Goal: Task Accomplishment & Management: Use online tool/utility

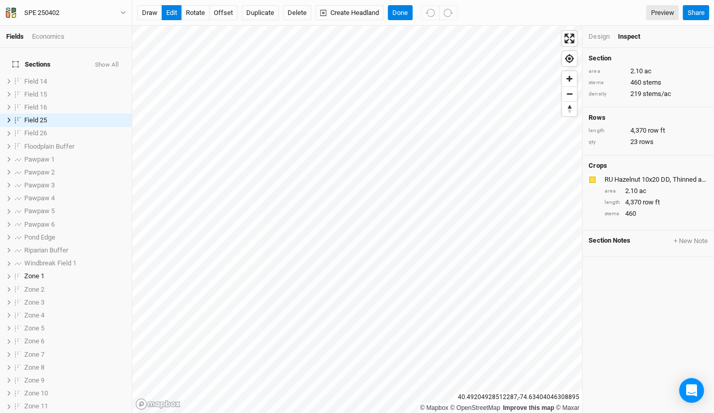
click at [603, 37] on div "Design" at bounding box center [598, 36] width 21 height 9
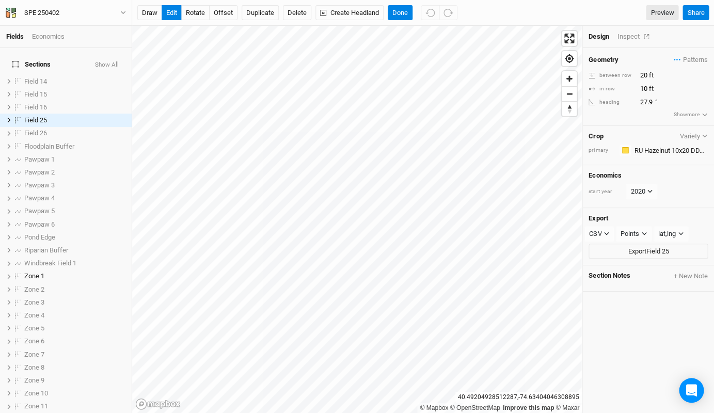
click at [628, 35] on div "Inspect" at bounding box center [635, 36] width 37 height 9
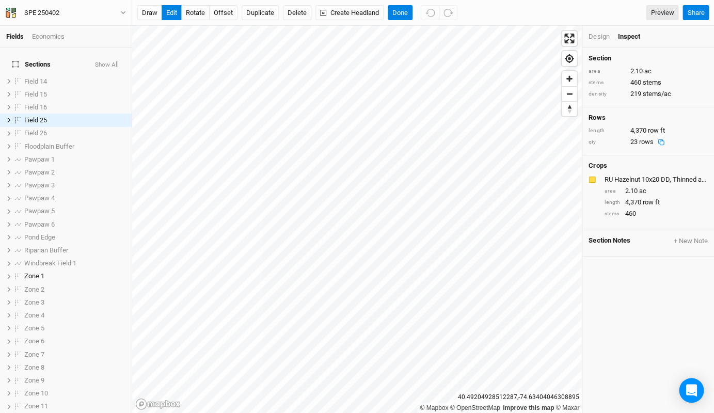
click at [598, 140] on div "qty" at bounding box center [606, 142] width 36 height 8
click at [636, 139] on div "23 rows" at bounding box center [649, 141] width 39 height 9
click at [644, 140] on span "rows" at bounding box center [646, 142] width 14 height 8
click at [662, 128] on span "row ft" at bounding box center [655, 130] width 17 height 8
click at [49, 116] on div "Field 25" at bounding box center [60, 120] width 73 height 8
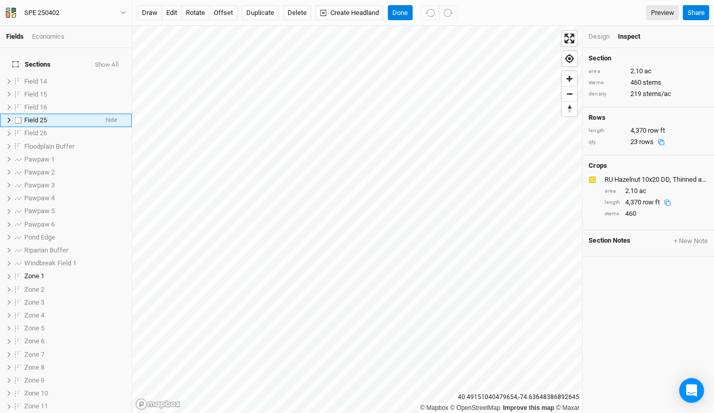
click at [49, 116] on div "Field 25" at bounding box center [60, 120] width 73 height 8
type input "Zone 8 v2"
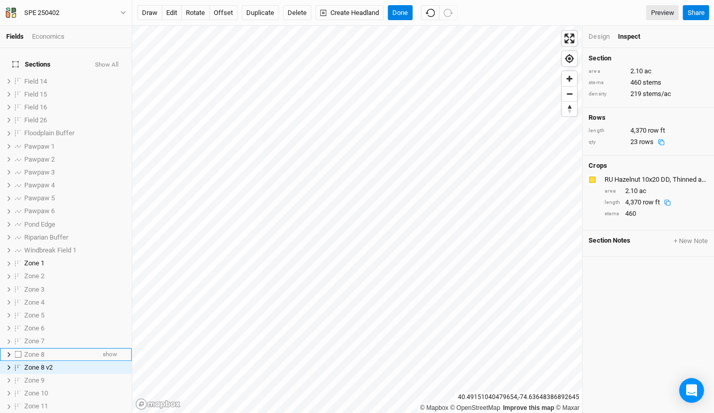
click at [20, 348] on label at bounding box center [18, 354] width 13 height 13
click at [20, 351] on input "checkbox" at bounding box center [18, 354] width 7 height 7
checkbox input "true"
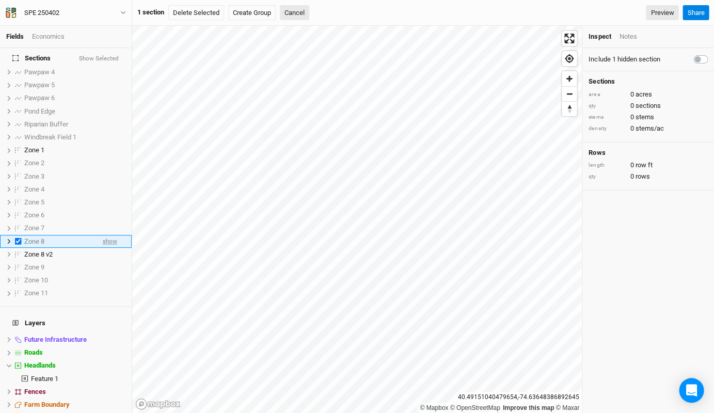
click at [105, 235] on span "show" at bounding box center [110, 241] width 14 height 13
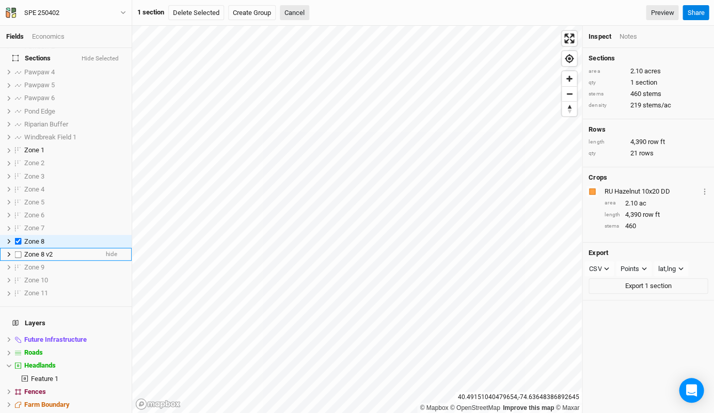
click at [19, 248] on label at bounding box center [18, 254] width 13 height 13
click at [19, 251] on input "checkbox" at bounding box center [18, 254] width 7 height 7
checkbox input "true"
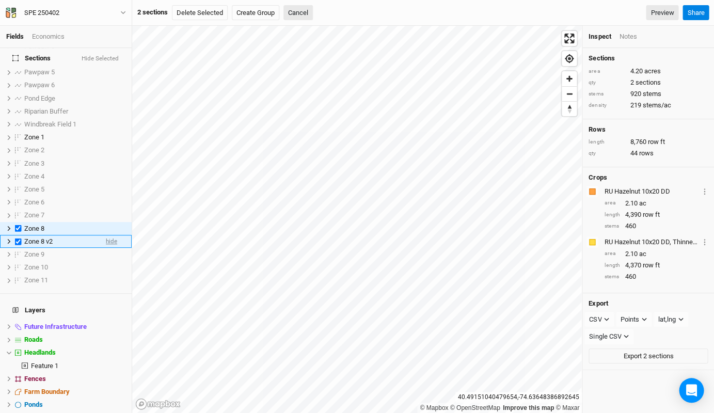
click at [112, 235] on span "hide" at bounding box center [111, 241] width 11 height 13
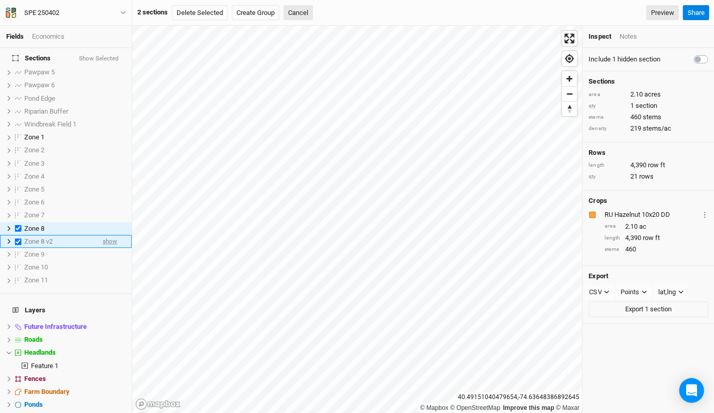
click at [113, 235] on span "show" at bounding box center [110, 241] width 14 height 13
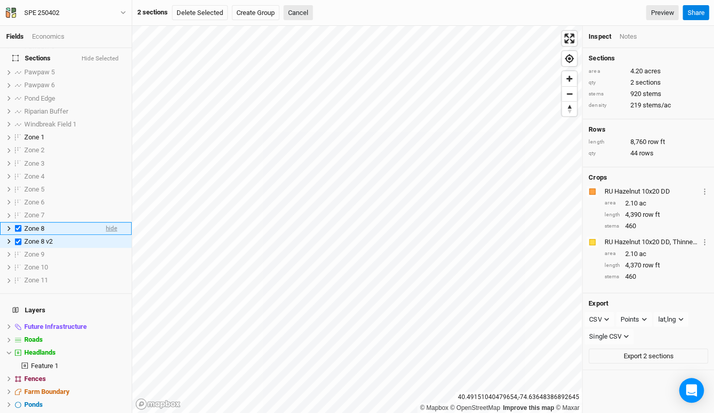
click at [113, 222] on span "hide" at bounding box center [111, 228] width 11 height 13
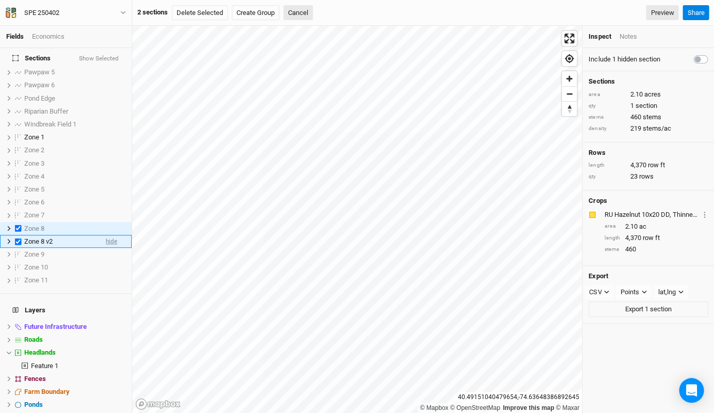
click at [113, 235] on span "hide" at bounding box center [111, 241] width 11 height 13
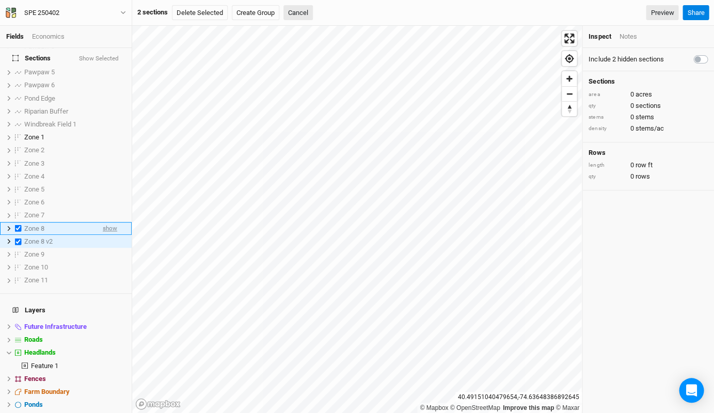
click at [112, 222] on span "show" at bounding box center [110, 228] width 14 height 13
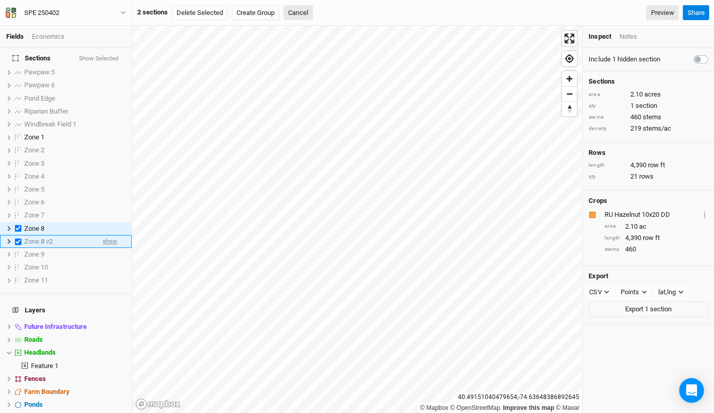
click at [113, 235] on span "show" at bounding box center [110, 241] width 14 height 13
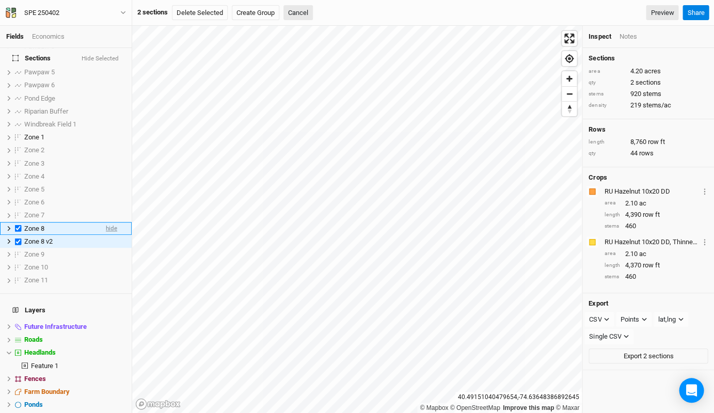
click at [112, 222] on span "hide" at bounding box center [111, 228] width 11 height 13
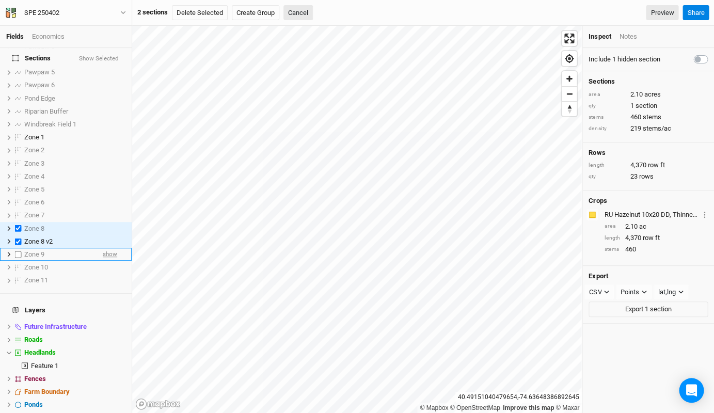
click at [109, 248] on span "show" at bounding box center [110, 254] width 14 height 13
click at [107, 261] on span "show" at bounding box center [110, 267] width 14 height 13
click at [114, 261] on span "hide" at bounding box center [111, 267] width 11 height 13
click at [109, 248] on span "hide" at bounding box center [111, 254] width 11 height 13
click at [41, 225] on span "Zone 8" at bounding box center [34, 229] width 20 height 8
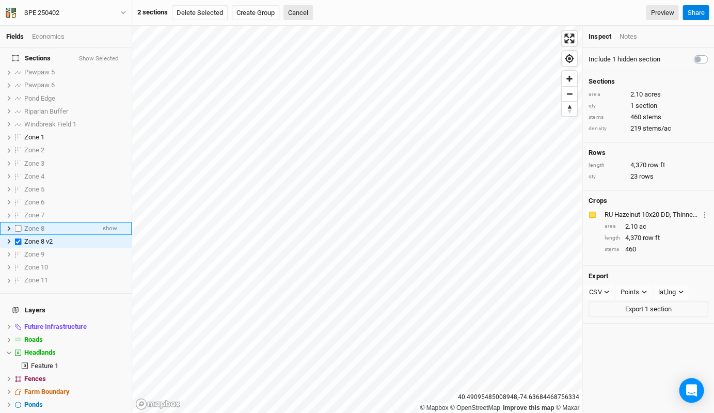
checkbox input "false"
click at [41, 225] on span "Zone 8" at bounding box center [34, 229] width 20 height 8
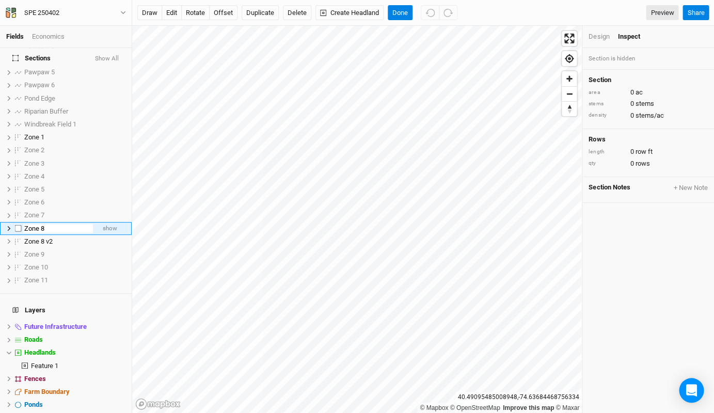
click at [47, 224] on input "Zone 8" at bounding box center [58, 228] width 70 height 9
type input "Zone 8 (old)"
click at [116, 235] on span "hide" at bounding box center [111, 241] width 11 height 13
click at [97, 222] on li "Zone 8 (old) show" at bounding box center [66, 228] width 132 height 13
click at [17, 222] on label at bounding box center [18, 228] width 13 height 13
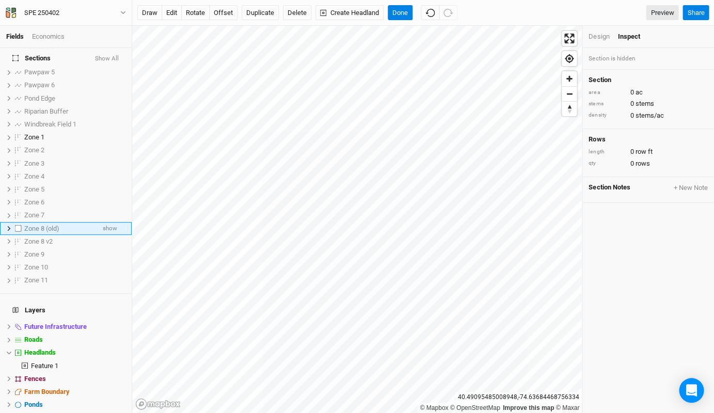
click at [17, 225] on input "checkbox" at bounding box center [18, 228] width 7 height 7
checkbox input "true"
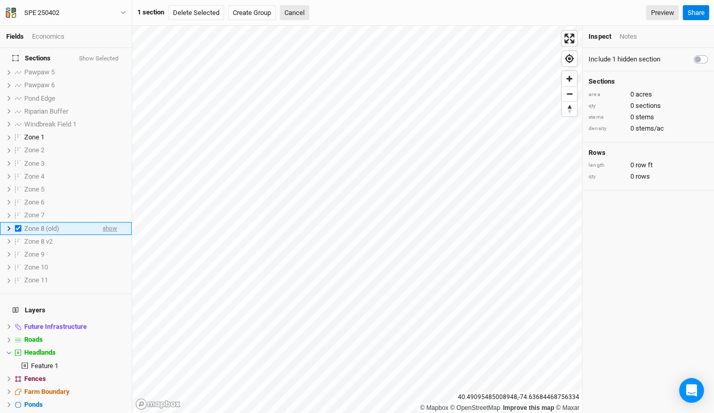
click at [107, 222] on span "show" at bounding box center [110, 228] width 14 height 13
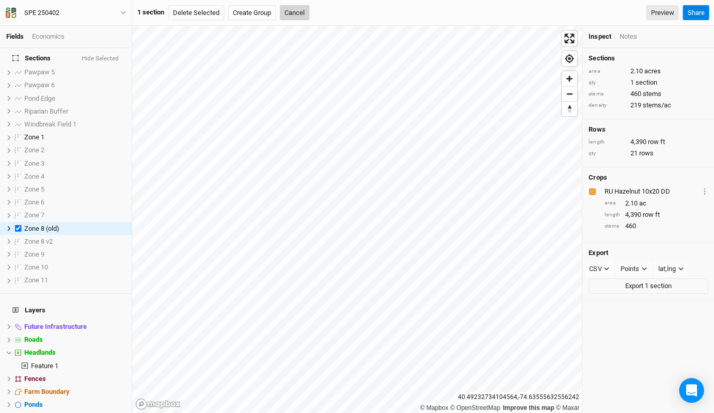
click at [295, 8] on button "Cancel" at bounding box center [294, 12] width 29 height 15
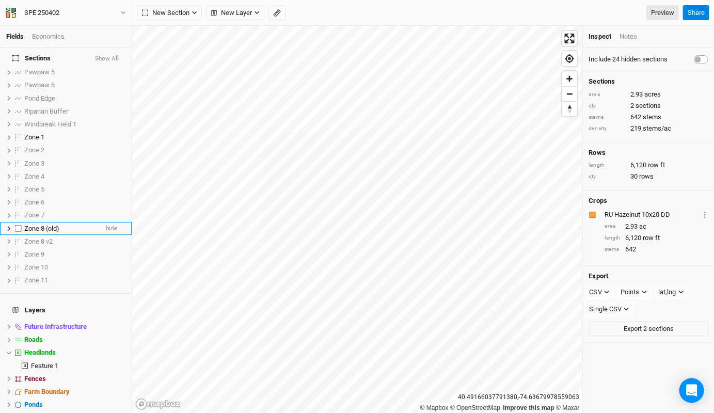
click at [76, 225] on div "Zone 8 (old)" at bounding box center [60, 229] width 73 height 8
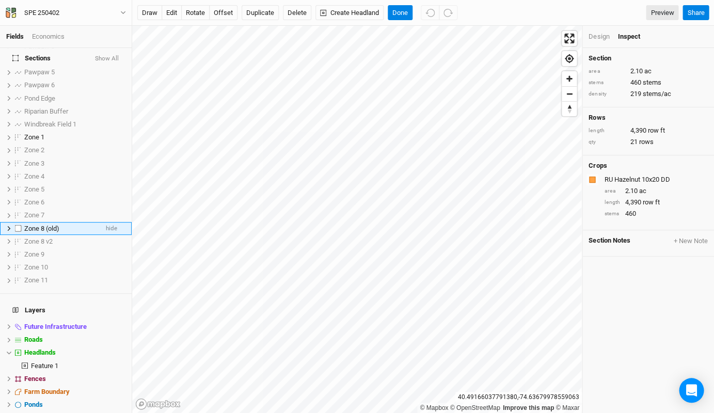
scroll to position [113, 0]
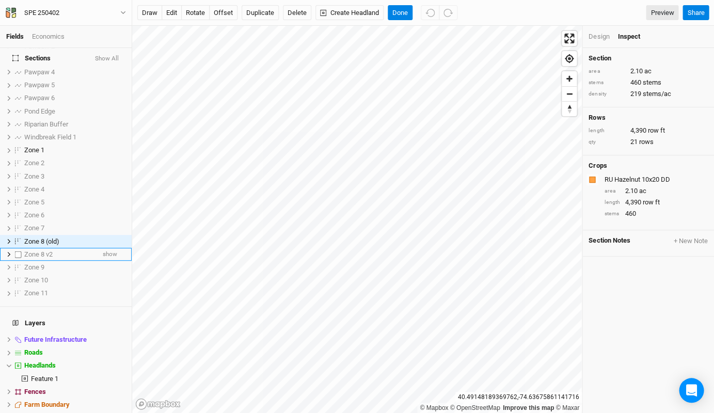
click at [50, 250] on span "Zone 8 v2" at bounding box center [38, 254] width 28 height 8
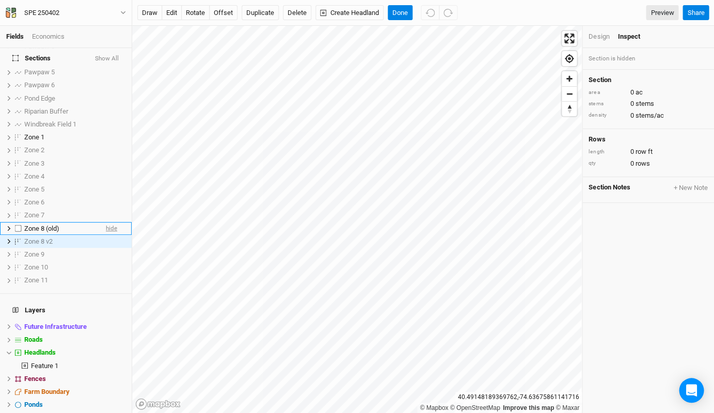
click at [110, 222] on span "hide" at bounding box center [111, 228] width 11 height 13
click at [107, 235] on span "show" at bounding box center [110, 241] width 14 height 13
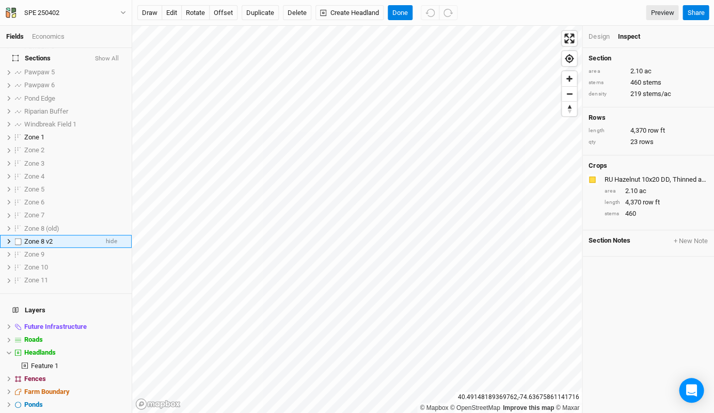
click at [21, 235] on label at bounding box center [18, 241] width 13 height 13
click at [21, 238] on input "checkbox" at bounding box center [18, 241] width 7 height 7
checkbox input "true"
click at [263, 15] on button "Duplicate" at bounding box center [260, 12] width 37 height 15
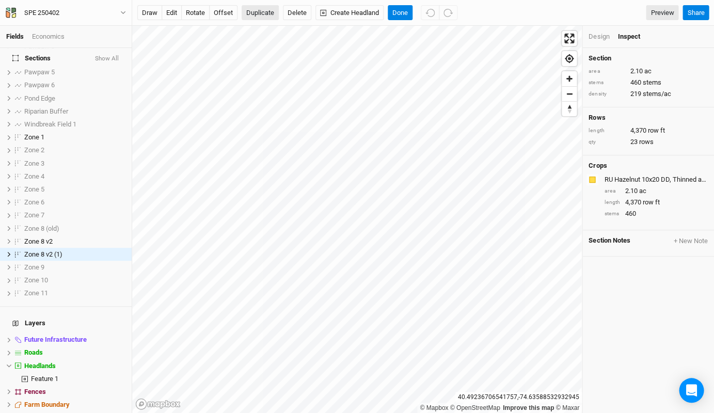
scroll to position [138, 0]
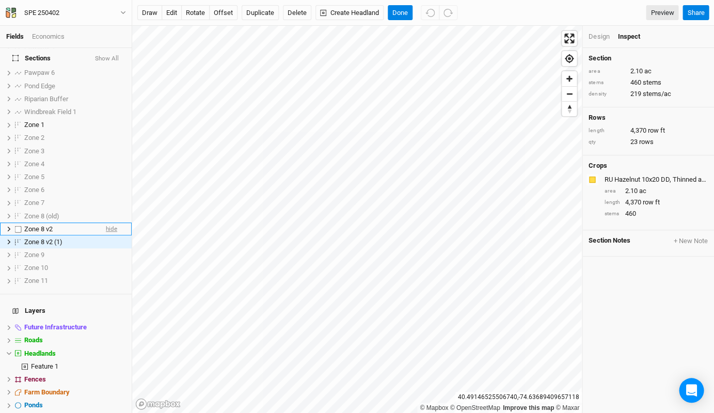
click at [109, 222] on span "hide" at bounding box center [111, 228] width 11 height 13
click at [105, 222] on span "show" at bounding box center [110, 228] width 14 height 13
click at [116, 222] on span "hide" at bounding box center [111, 228] width 11 height 13
click at [13, 235] on label at bounding box center [18, 241] width 13 height 13
click at [15, 238] on input "checkbox" at bounding box center [18, 241] width 7 height 7
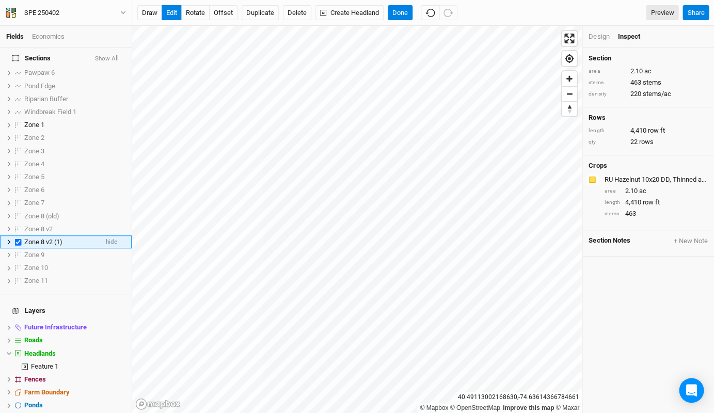
checkbox input "true"
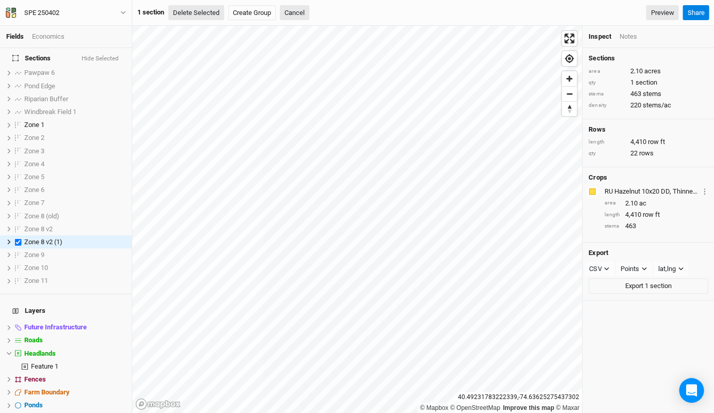
click at [199, 17] on button "Delete Selected" at bounding box center [196, 12] width 56 height 15
click at [315, 16] on button "Confirm" at bounding box center [312, 12] width 32 height 15
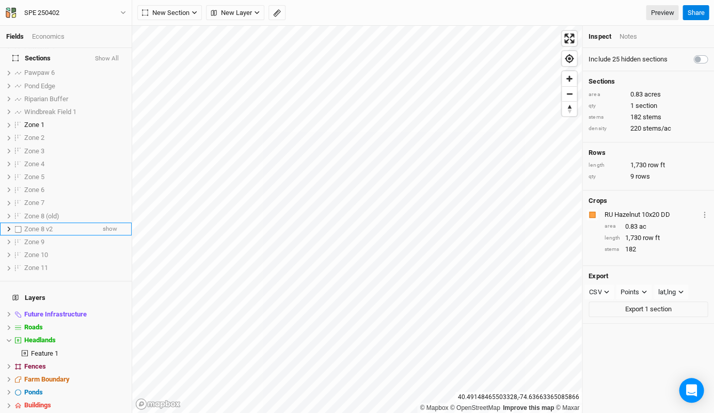
click at [68, 225] on div "Zone 8 v2" at bounding box center [59, 229] width 70 height 8
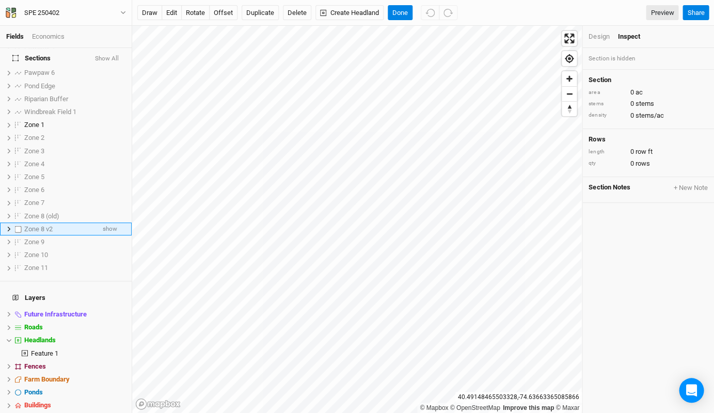
scroll to position [126, 0]
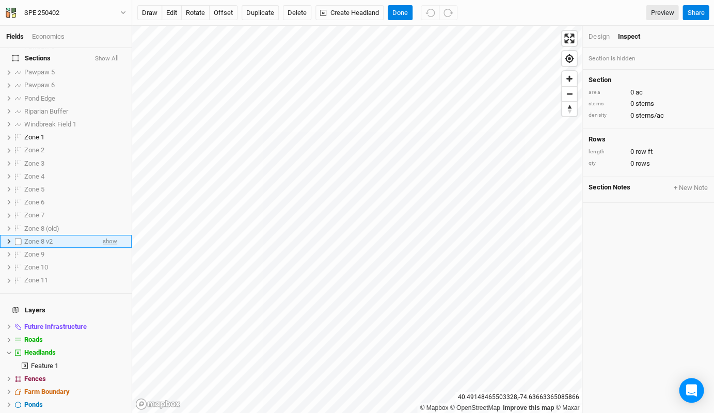
click at [107, 235] on span "show" at bounding box center [110, 241] width 14 height 13
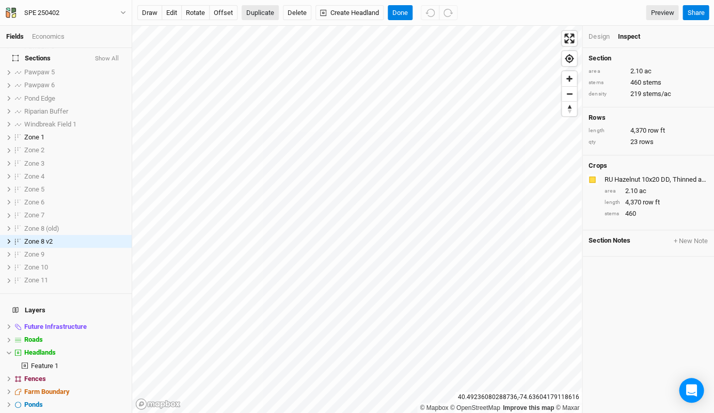
click at [255, 15] on button "Duplicate" at bounding box center [260, 12] width 37 height 15
click at [112, 222] on span "hide" at bounding box center [111, 228] width 11 height 13
click at [432, 17] on icon "button" at bounding box center [429, 13] width 9 height 8
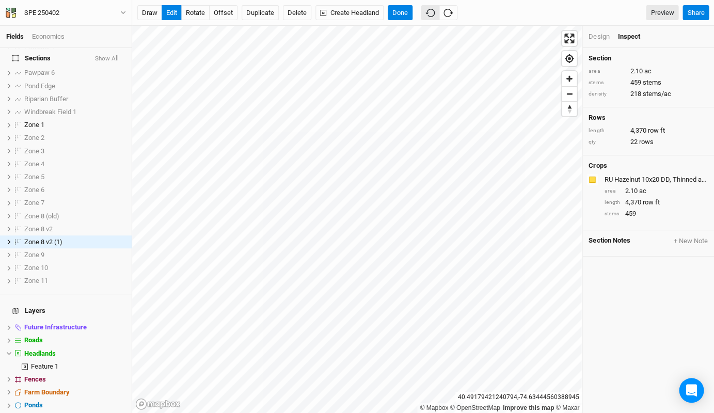
click at [432, 17] on icon "button" at bounding box center [429, 13] width 9 height 8
click at [114, 222] on span "show" at bounding box center [110, 228] width 14 height 13
click at [109, 235] on span "hide" at bounding box center [111, 241] width 11 height 13
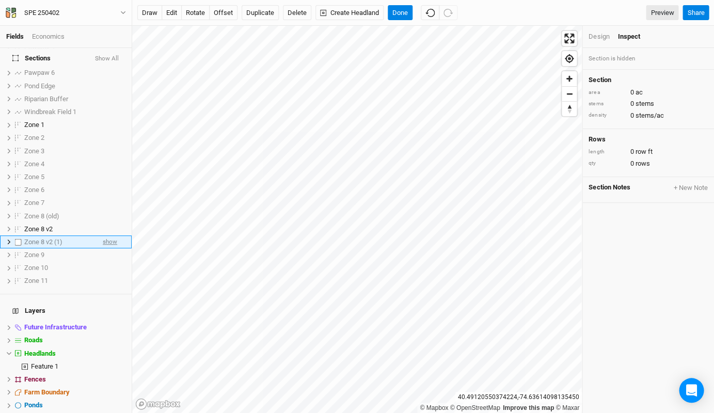
click at [109, 235] on span "show" at bounding box center [110, 241] width 14 height 13
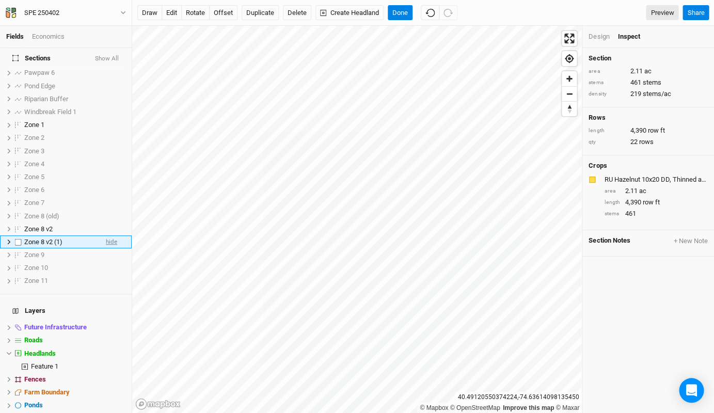
click at [109, 235] on span "hide" at bounding box center [111, 241] width 11 height 13
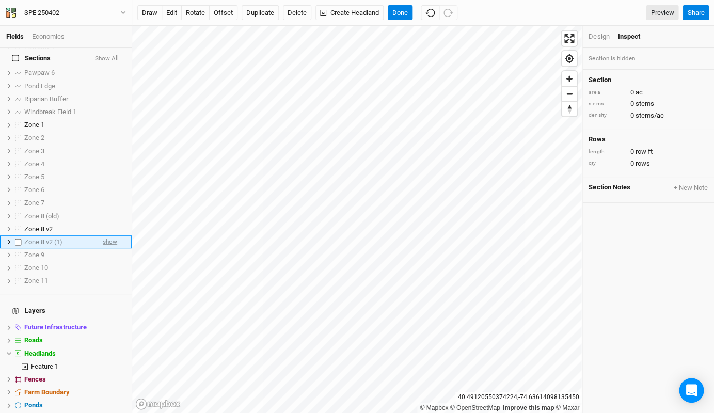
click at [109, 235] on span "show" at bounding box center [110, 241] width 14 height 13
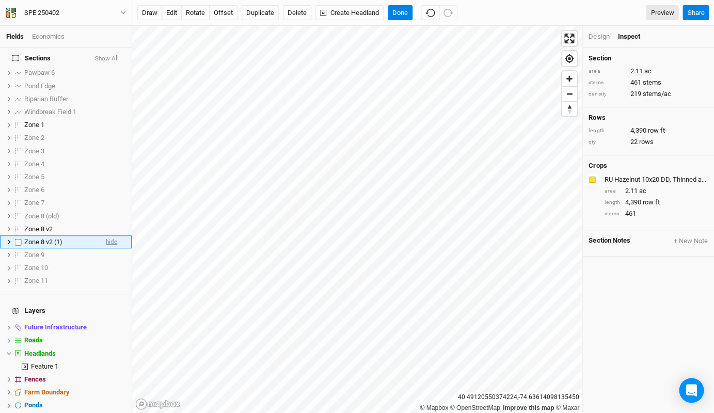
click at [109, 235] on span "hide" at bounding box center [111, 241] width 11 height 13
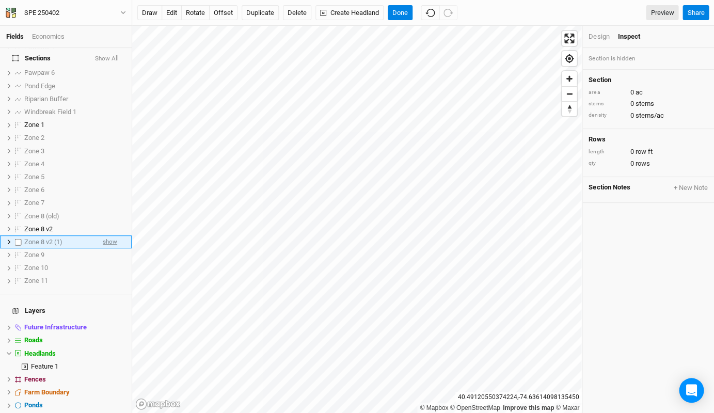
click at [109, 235] on span "show" at bounding box center [110, 241] width 14 height 13
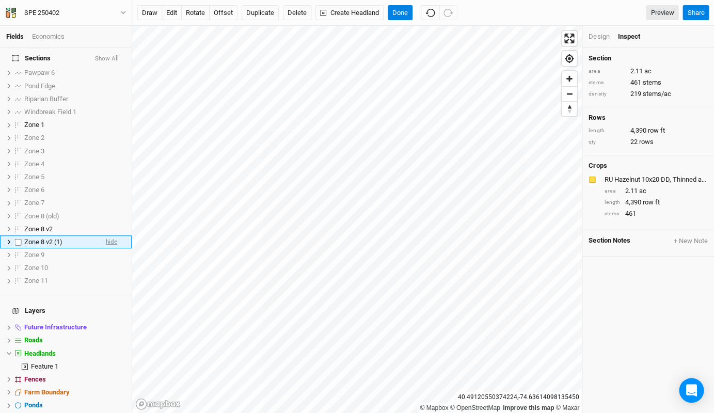
click at [109, 235] on span "hide" at bounding box center [111, 241] width 11 height 13
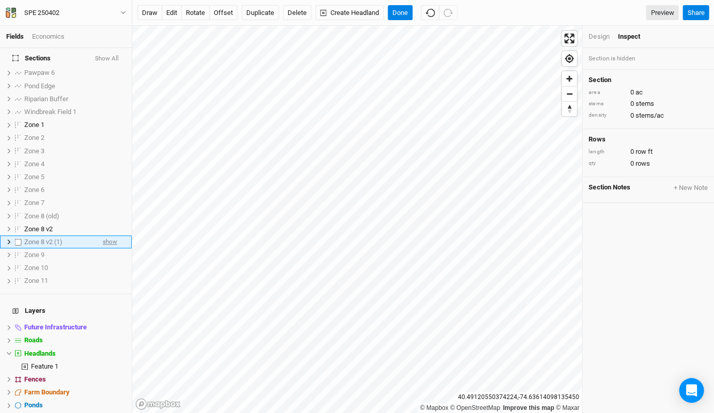
click at [109, 235] on span "show" at bounding box center [110, 241] width 14 height 13
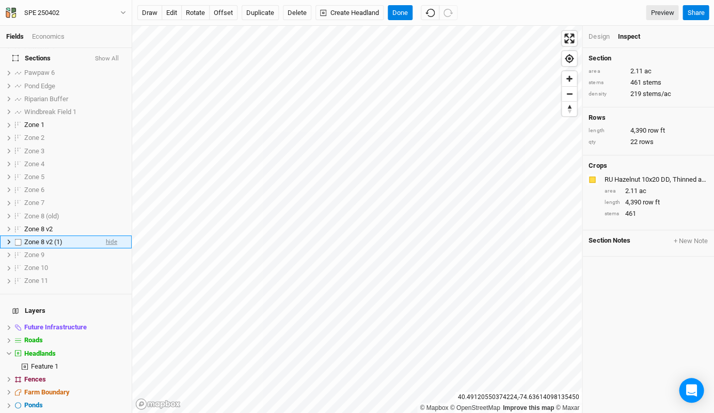
click at [109, 235] on span "hide" at bounding box center [111, 241] width 11 height 13
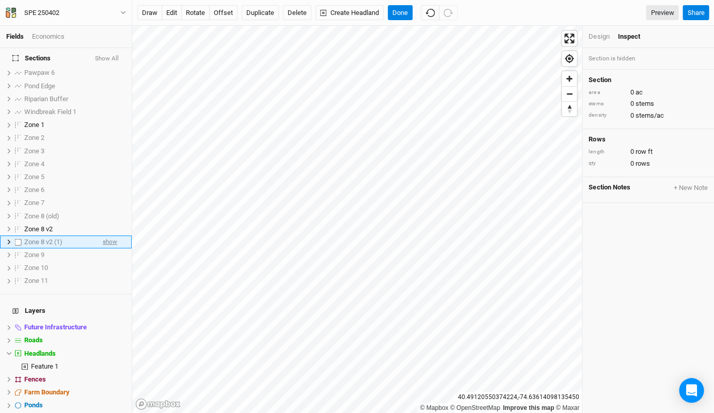
click at [109, 235] on span "show" at bounding box center [110, 241] width 14 height 13
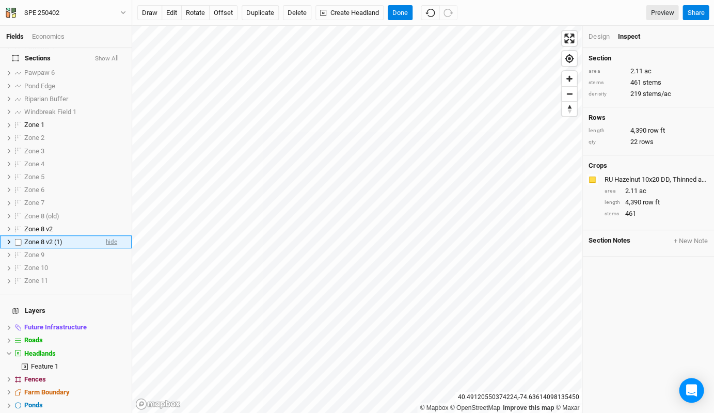
click at [109, 235] on span "hide" at bounding box center [111, 241] width 11 height 13
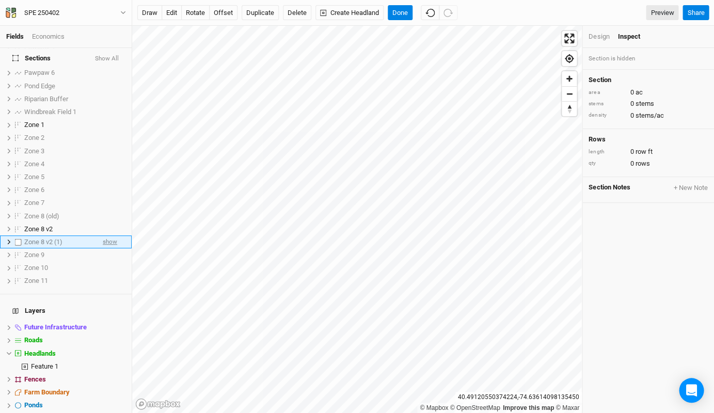
click at [109, 235] on span "show" at bounding box center [110, 241] width 14 height 13
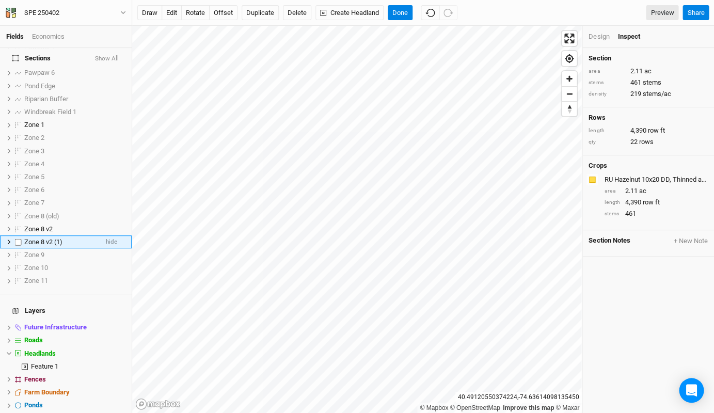
click at [52, 238] on span "Zone 8 v2 (1)" at bounding box center [43, 242] width 38 height 8
click at [61, 237] on input "Zone 8 v2 (1)" at bounding box center [58, 241] width 70 height 9
click at [67, 237] on input "Zone 8 v2 (1)" at bounding box center [58, 241] width 70 height 9
type input "Zone 8 v3"
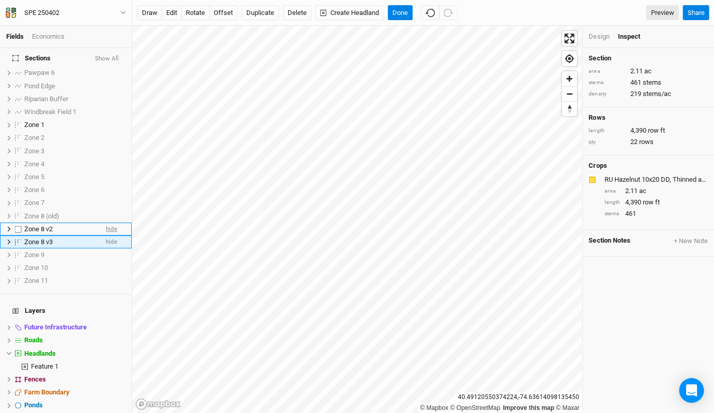
click at [109, 222] on span "hide" at bounding box center [111, 228] width 11 height 13
click at [110, 222] on span "show" at bounding box center [110, 228] width 14 height 13
click at [114, 235] on span "hide" at bounding box center [111, 241] width 11 height 13
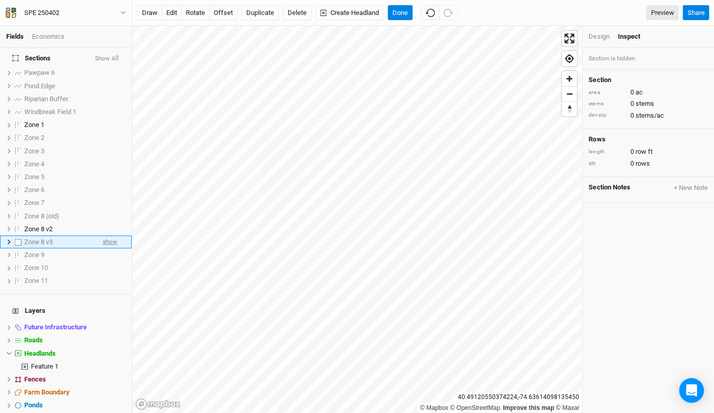
click at [114, 235] on span "show" at bounding box center [110, 241] width 14 height 13
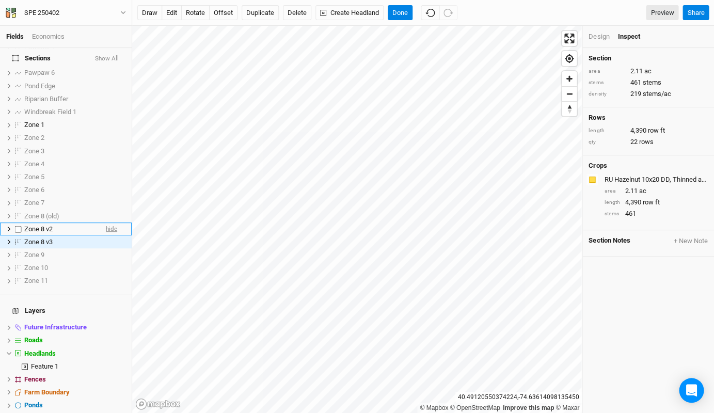
click at [115, 222] on span "hide" at bounding box center [111, 228] width 11 height 13
click at [109, 222] on span "show" at bounding box center [110, 228] width 14 height 13
click at [399, 12] on button "Done" at bounding box center [400, 12] width 25 height 15
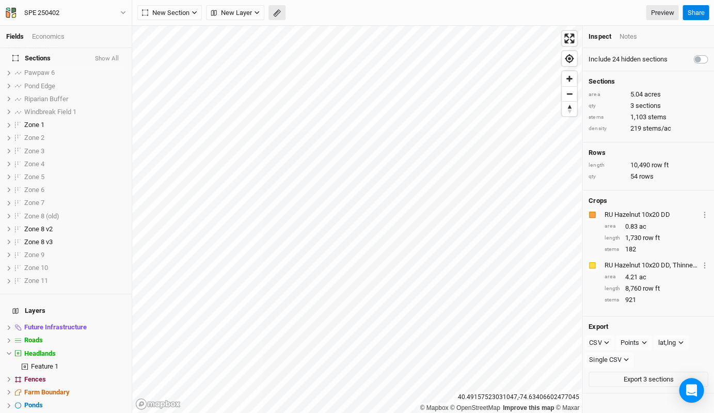
click at [279, 15] on icon "button" at bounding box center [277, 13] width 8 height 8
click at [180, 12] on button "Done" at bounding box center [184, 12] width 25 height 15
click at [607, 248] on div "© Mapbox © OpenStreetMap Improve this map © Maxar [GEOGRAPHIC_DATA] Inspect Not…" at bounding box center [423, 219] width 582 height 387
click at [278, 13] on rect "button" at bounding box center [276, 13] width 7 height 7
click at [186, 14] on button "Done" at bounding box center [184, 12] width 25 height 15
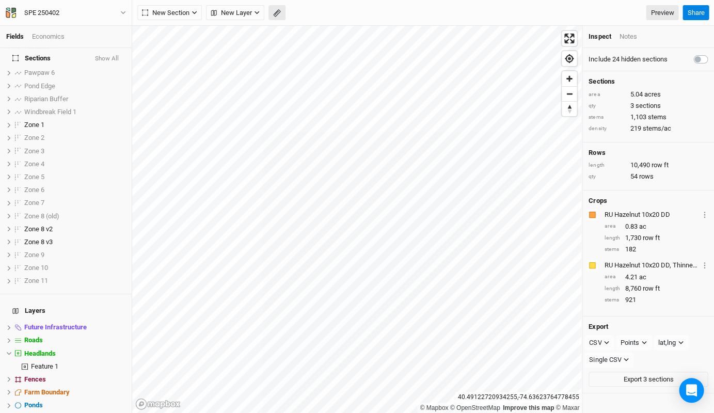
click at [279, 8] on button "button" at bounding box center [276, 12] width 17 height 15
click at [176, 8] on button "Done" at bounding box center [184, 12] width 25 height 15
click at [114, 222] on span "hide" at bounding box center [111, 228] width 11 height 13
click at [77, 238] on div "Zone 8 v3" at bounding box center [60, 242] width 73 height 8
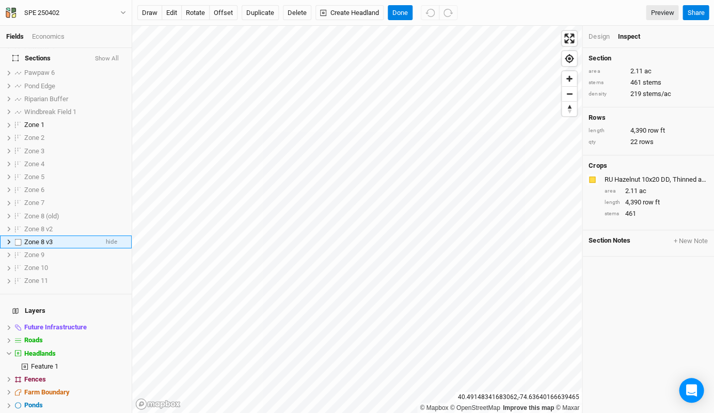
click at [77, 238] on div "Zone 8 v3" at bounding box center [60, 242] width 73 height 8
click at [81, 237] on input "Zone 8 v3" at bounding box center [58, 241] width 70 height 9
type input "Zone 8 v3 (working)"
click at [56, 225] on div "Zone 8 v2" at bounding box center [59, 229] width 70 height 8
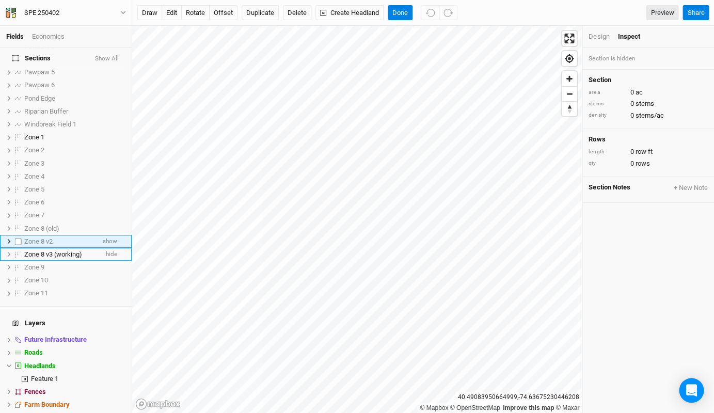
click at [58, 237] on div "Zone 8 v2" at bounding box center [59, 241] width 70 height 8
click at [91, 237] on input "Zone 8 v2" at bounding box center [58, 241] width 70 height 9
type input "Zone 8 v2 (old)"
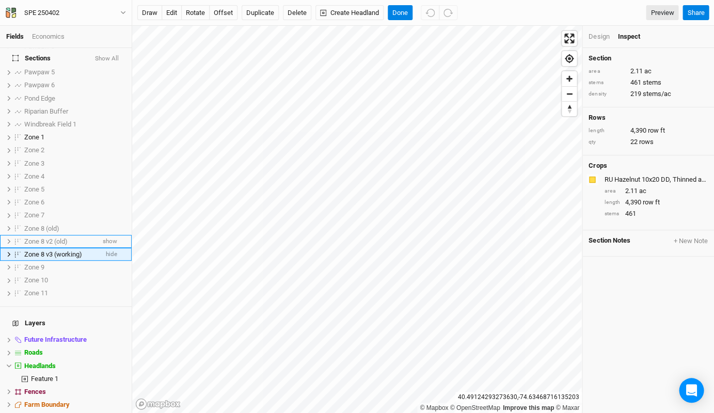
scroll to position [138, 0]
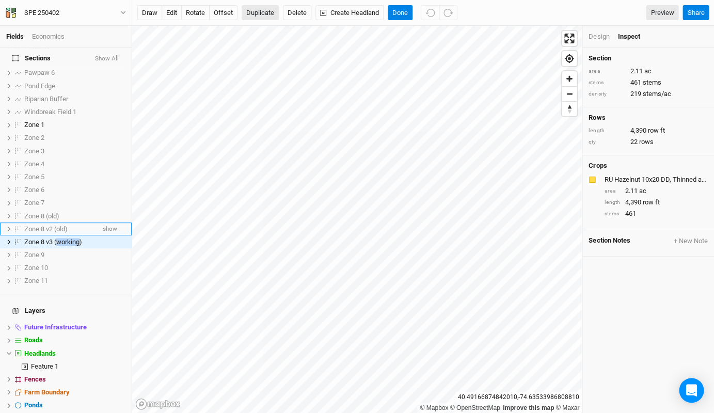
click at [261, 13] on button "Duplicate" at bounding box center [260, 12] width 37 height 15
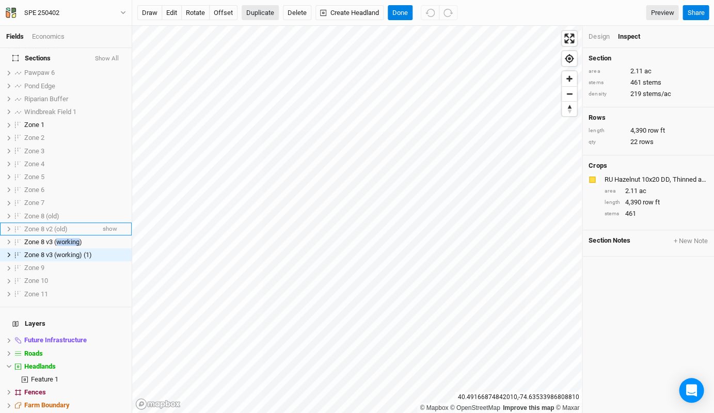
scroll to position [151, 0]
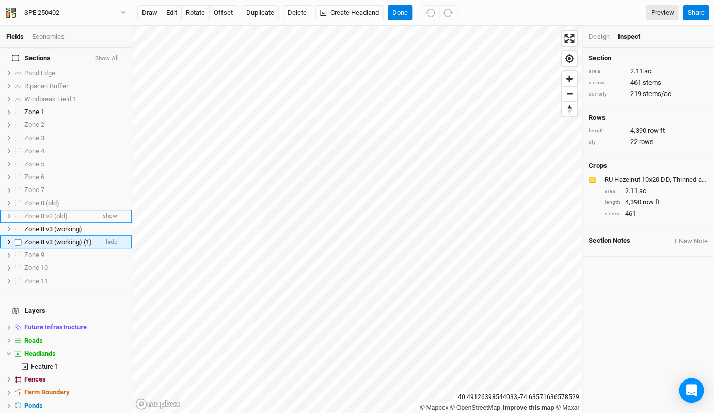
click at [89, 238] on span "Zone 8 v3 (working) (1)" at bounding box center [58, 242] width 68 height 8
click at [109, 222] on span "hide" at bounding box center [111, 228] width 11 height 13
click at [101, 235] on li "Zone 8 v3 (working) (1) hide" at bounding box center [66, 241] width 132 height 13
click at [17, 235] on label at bounding box center [18, 241] width 13 height 13
click at [17, 238] on input "checkbox" at bounding box center [18, 241] width 7 height 7
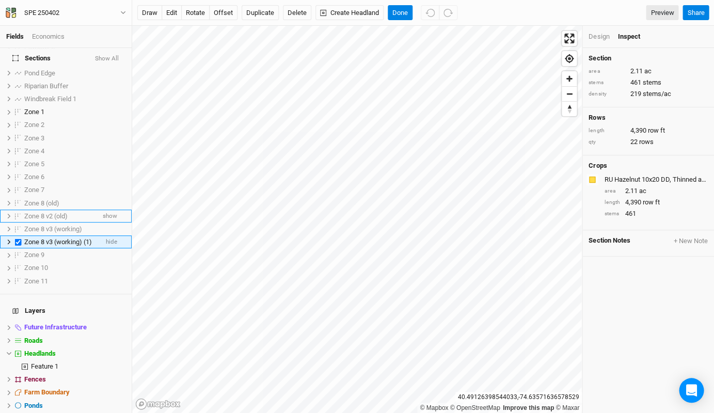
checkbox input "true"
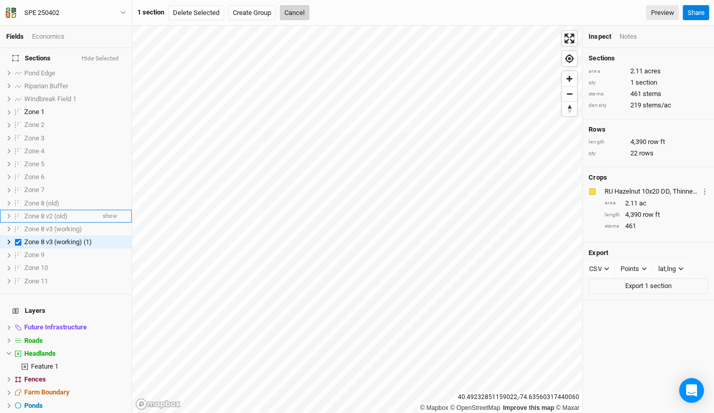
click at [296, 15] on button "Cancel" at bounding box center [294, 12] width 29 height 15
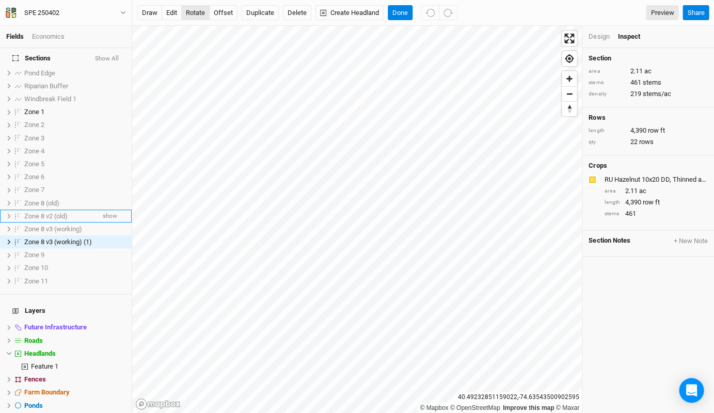
click at [196, 8] on button "rotate" at bounding box center [195, 12] width 28 height 15
click at [120, 235] on li "Zone 8 v3 (working) (1) hide" at bounding box center [66, 241] width 132 height 13
click at [107, 235] on span "hide" at bounding box center [111, 241] width 11 height 13
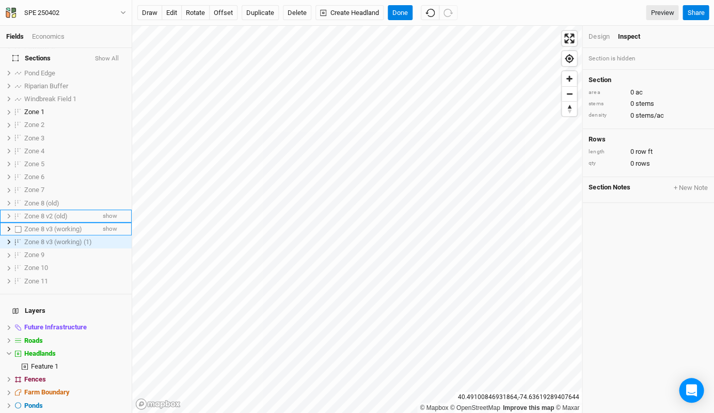
click at [102, 222] on li "Zone 8 v3 (working) show" at bounding box center [66, 228] width 132 height 13
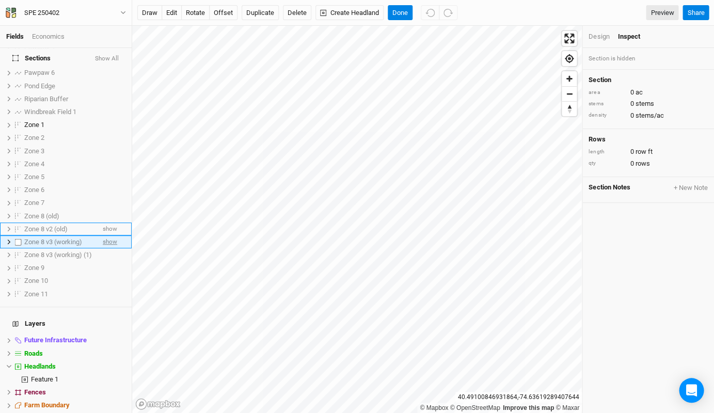
click at [107, 235] on span "show" at bounding box center [110, 241] width 14 height 13
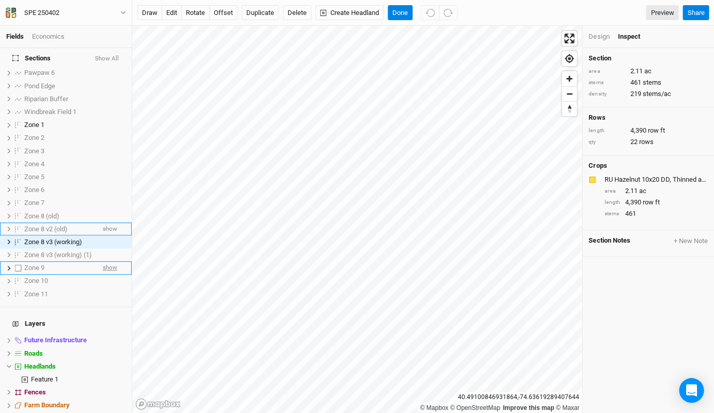
click at [107, 262] on span "show" at bounding box center [110, 268] width 14 height 13
click at [113, 275] on span "show" at bounding box center [110, 281] width 14 height 13
click at [113, 275] on span "hide" at bounding box center [111, 281] width 11 height 13
click at [108, 235] on span "hide" at bounding box center [111, 241] width 11 height 13
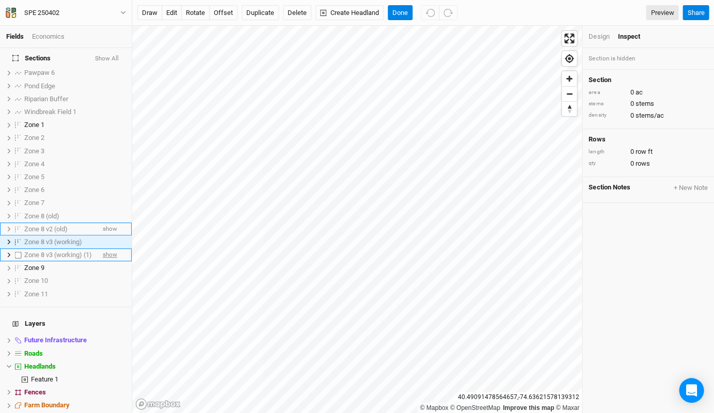
click at [108, 248] on span "show" at bounding box center [110, 254] width 14 height 13
click at [197, 9] on button "rotate" at bounding box center [195, 12] width 28 height 15
click at [103, 235] on span "show" at bounding box center [110, 241] width 14 height 13
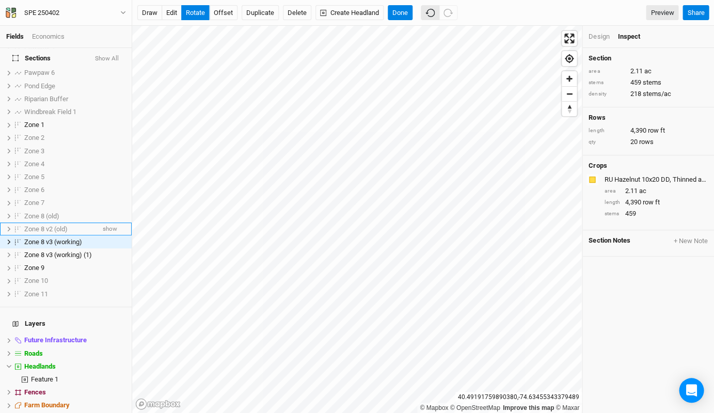
click at [430, 13] on icon "button" at bounding box center [429, 12] width 9 height 9
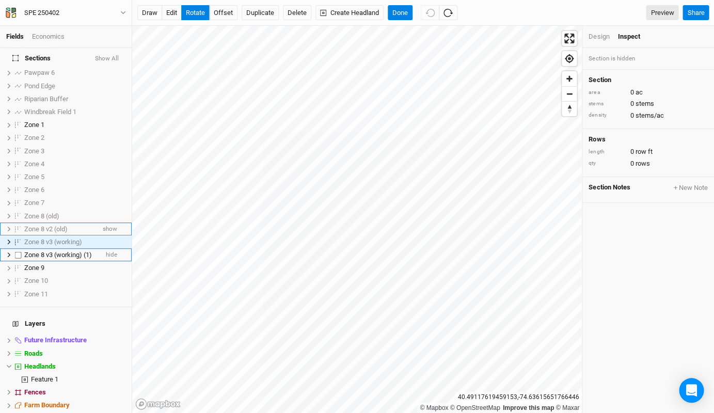
click at [83, 251] on span "Zone 8 v3 (working) (1)" at bounding box center [58, 255] width 68 height 8
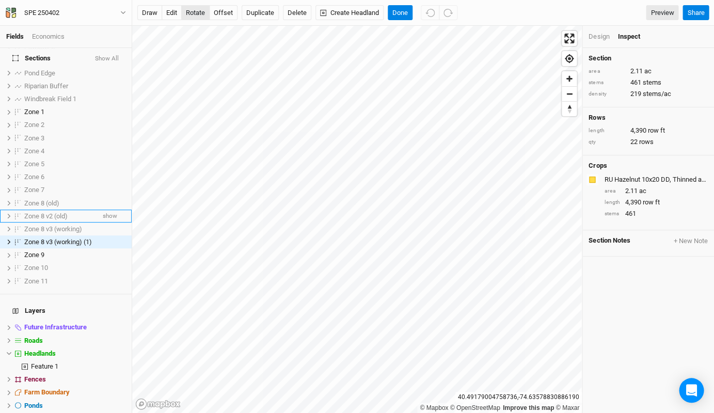
click at [193, 17] on button "rotate" at bounding box center [195, 12] width 28 height 15
click at [398, 10] on button "Done" at bounding box center [400, 12] width 25 height 15
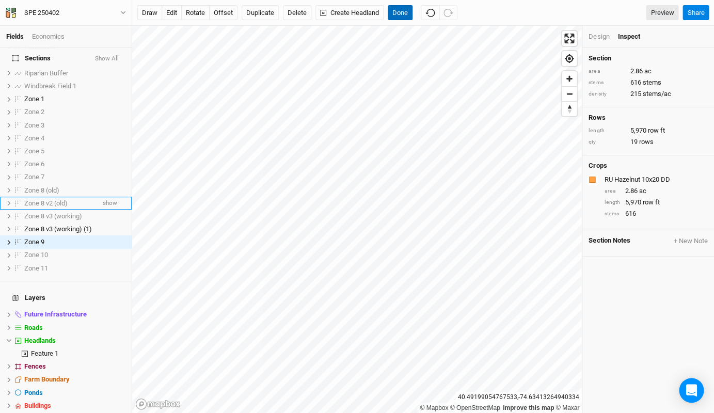
click at [396, 12] on button "Done" at bounding box center [400, 12] width 25 height 15
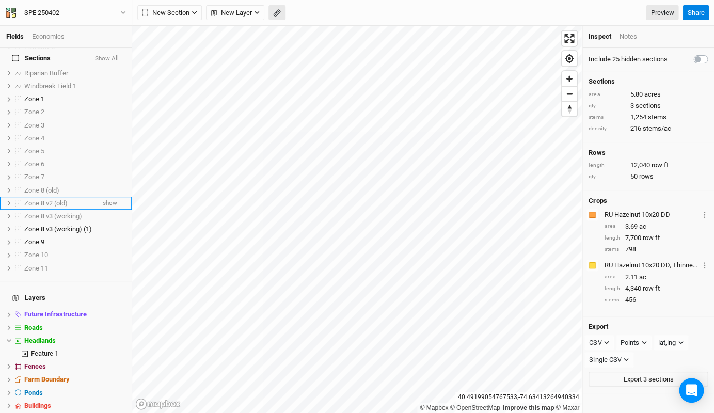
click at [273, 14] on icon "button" at bounding box center [277, 13] width 8 height 8
click at [180, 11] on button "Done" at bounding box center [184, 12] width 25 height 15
click at [277, 13] on icon "button" at bounding box center [277, 13] width 8 height 8
click at [191, 17] on button "Done" at bounding box center [184, 12] width 25 height 15
click at [277, 19] on button "button" at bounding box center [276, 12] width 17 height 15
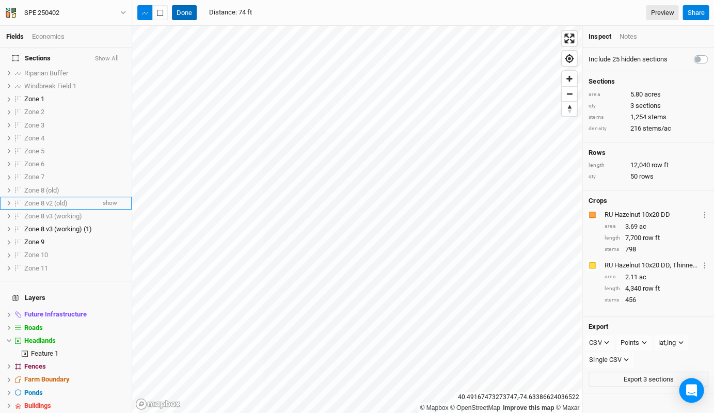
click at [180, 7] on button "Done" at bounding box center [184, 12] width 25 height 15
click at [271, 15] on button "button" at bounding box center [276, 12] width 17 height 15
click at [190, 15] on button "Done" at bounding box center [184, 12] width 25 height 15
click at [105, 235] on li "Zone 9 hide" at bounding box center [66, 241] width 132 height 13
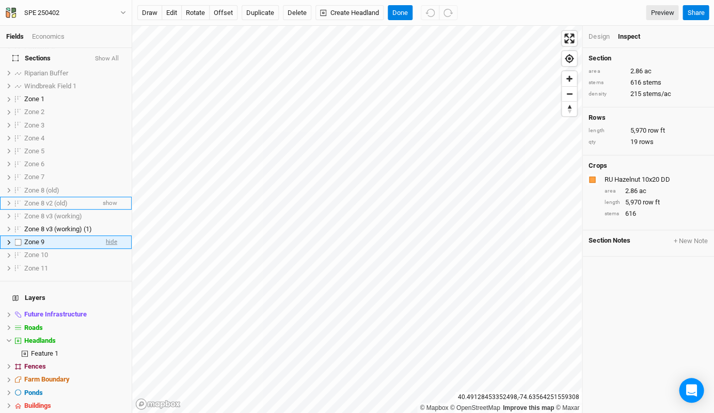
click at [109, 236] on span "hide" at bounding box center [111, 242] width 11 height 13
